Goal: Information Seeking & Learning: Learn about a topic

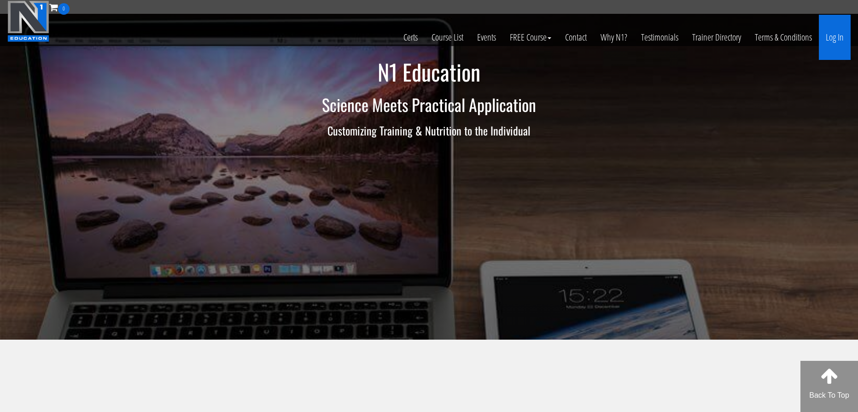
click at [835, 36] on link "Log In" at bounding box center [835, 37] width 32 height 45
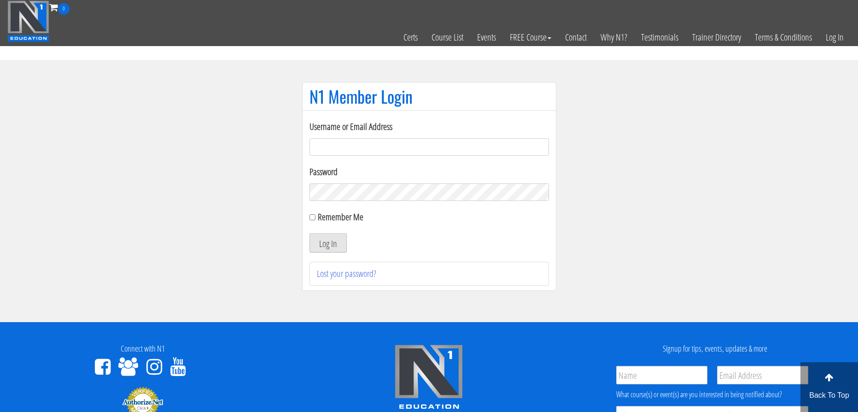
type input "Taytay77seib@gmail.com"
click at [328, 236] on button "Log In" at bounding box center [328, 242] width 37 height 19
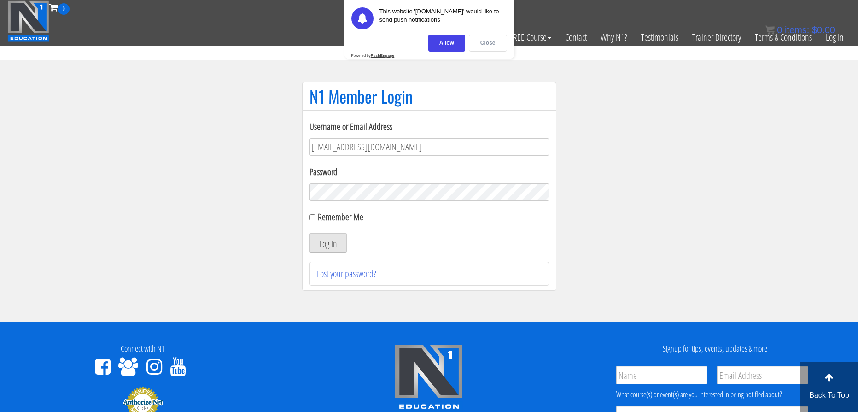
click at [493, 44] on div "Close" at bounding box center [488, 43] width 38 height 17
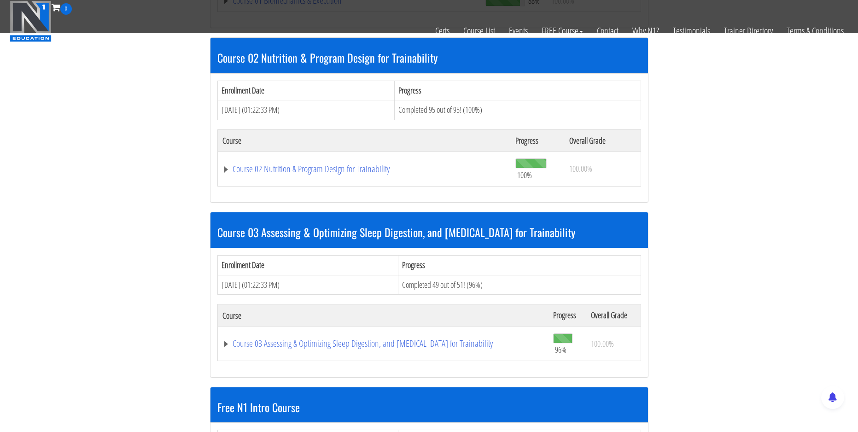
scroll to position [425, 0]
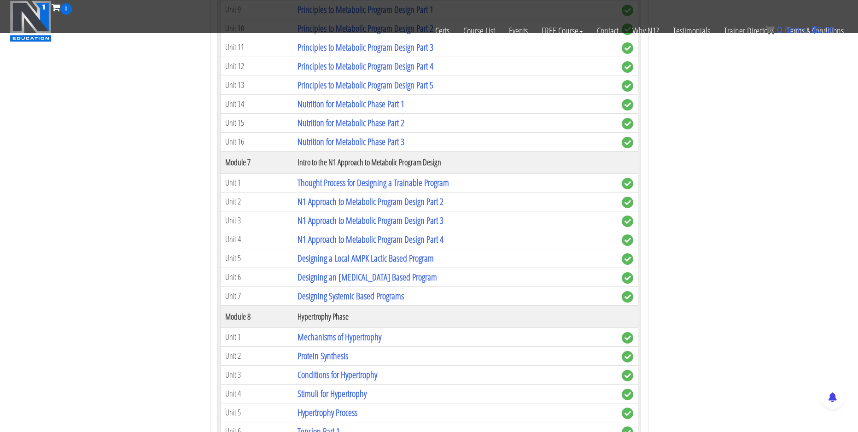
scroll to position [1293, 0]
click at [365, 259] on link "Designing a Local AMPK Lactic Based Program" at bounding box center [366, 257] width 136 height 12
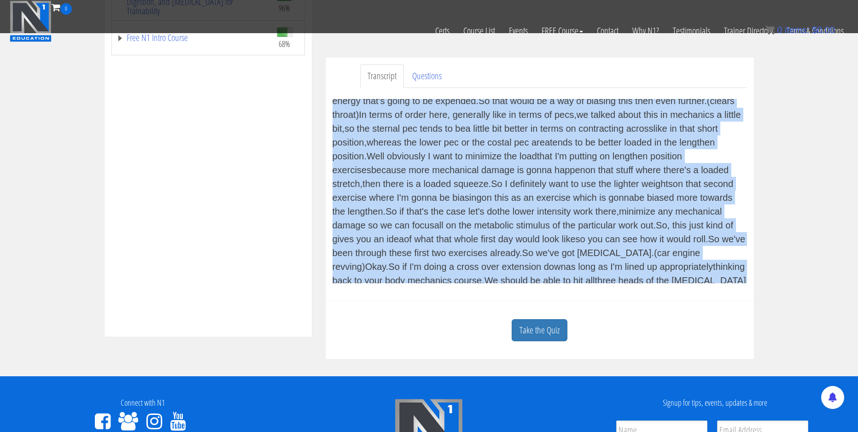
scroll to position [2414, 0]
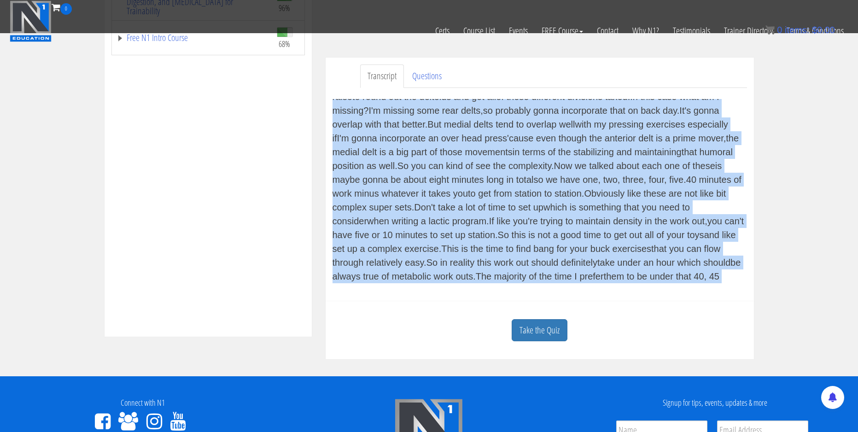
drag, startPoint x: 386, startPoint y: 106, endPoint x: 634, endPoint y: 281, distance: 303.2
click at [634, 281] on div "(calm music) Now we're gonna look at the nuts and bolts of building one of thos…" at bounding box center [540, 191] width 415 height 184
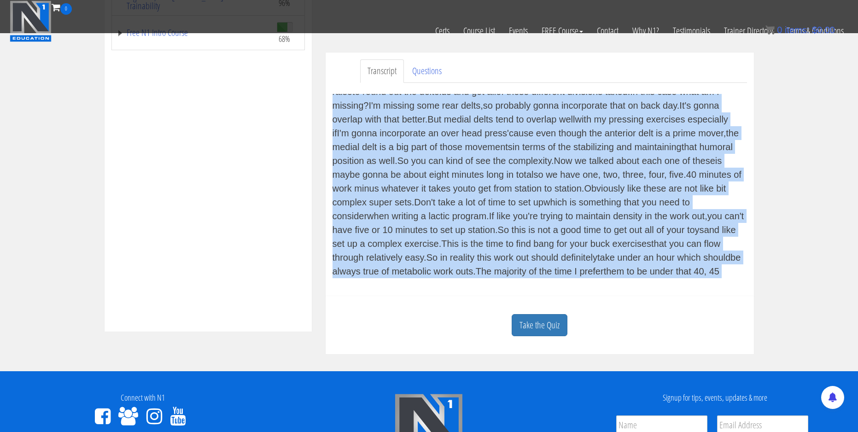
copy div "Now we're gonna look at the nuts and bolts of building one of those lactic or A…"
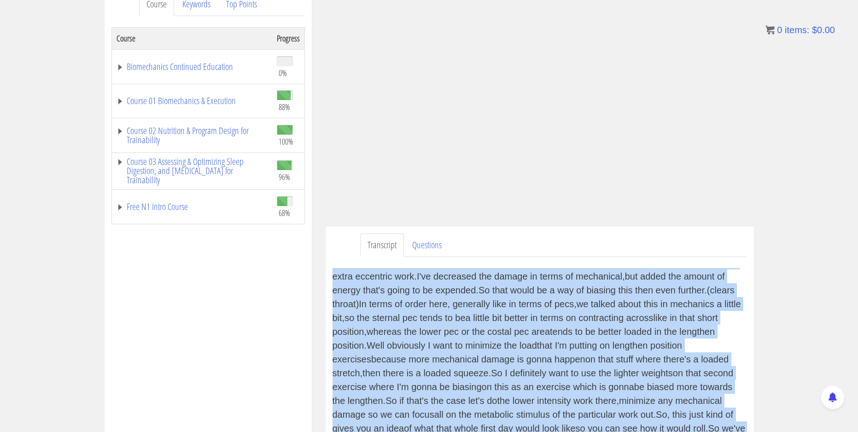
scroll to position [139, 0]
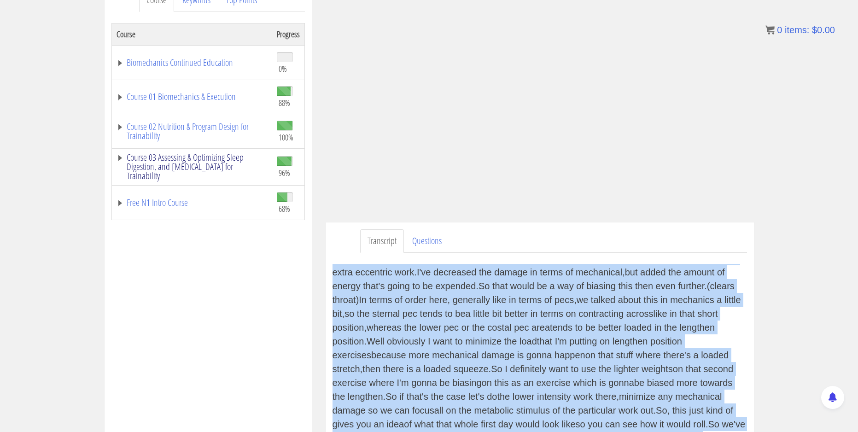
click at [200, 161] on link "Course 03 Assessing & Optimizing Sleep Digestion, and Stress Management for Tra…" at bounding box center [192, 167] width 151 height 28
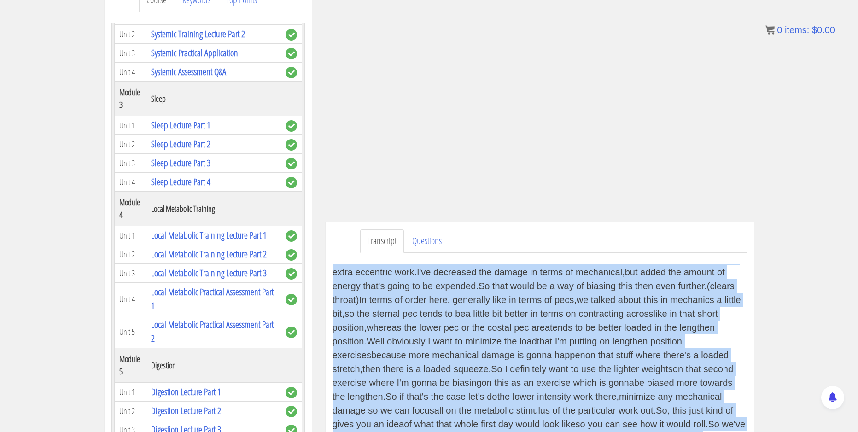
scroll to position [445, 0]
click at [214, 291] on link "Local Metabolic Practical Assessment Part 1" at bounding box center [212, 297] width 123 height 26
